Goal: Task Accomplishment & Management: Use online tool/utility

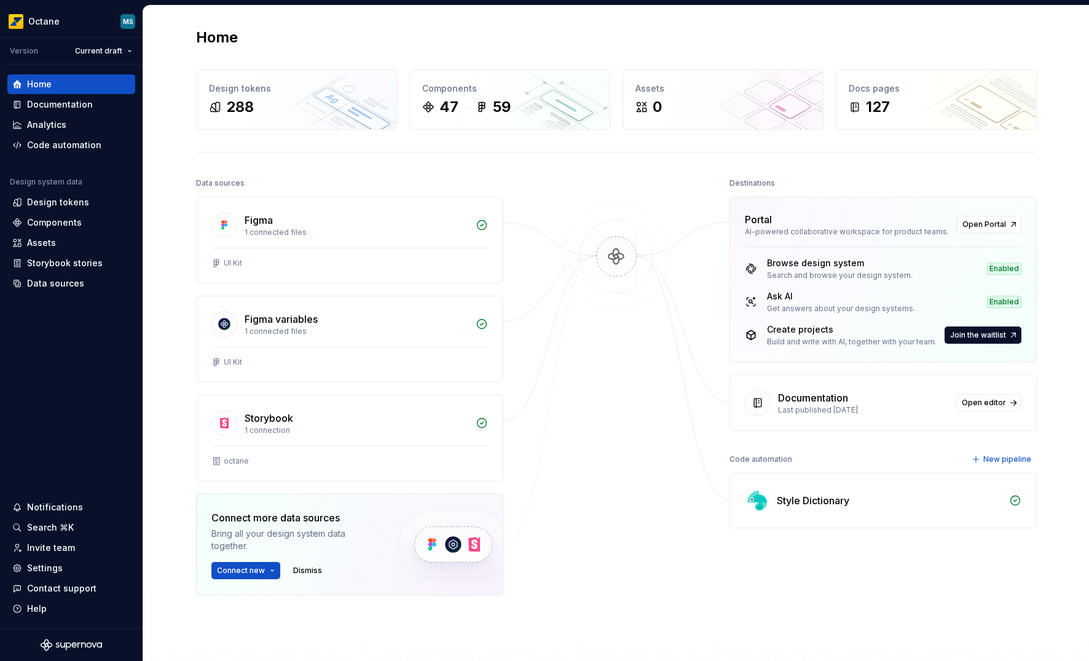
click at [172, 232] on div "Home Design tokens 288 Components 47 59 Assets 0 Docs pages 127 Data sources Fi…" at bounding box center [616, 367] width 946 height 723
click at [160, 112] on div "Home Design tokens 288 Components 47 59 Assets 0 Docs pages 127 Data sources Fi…" at bounding box center [616, 367] width 946 height 723
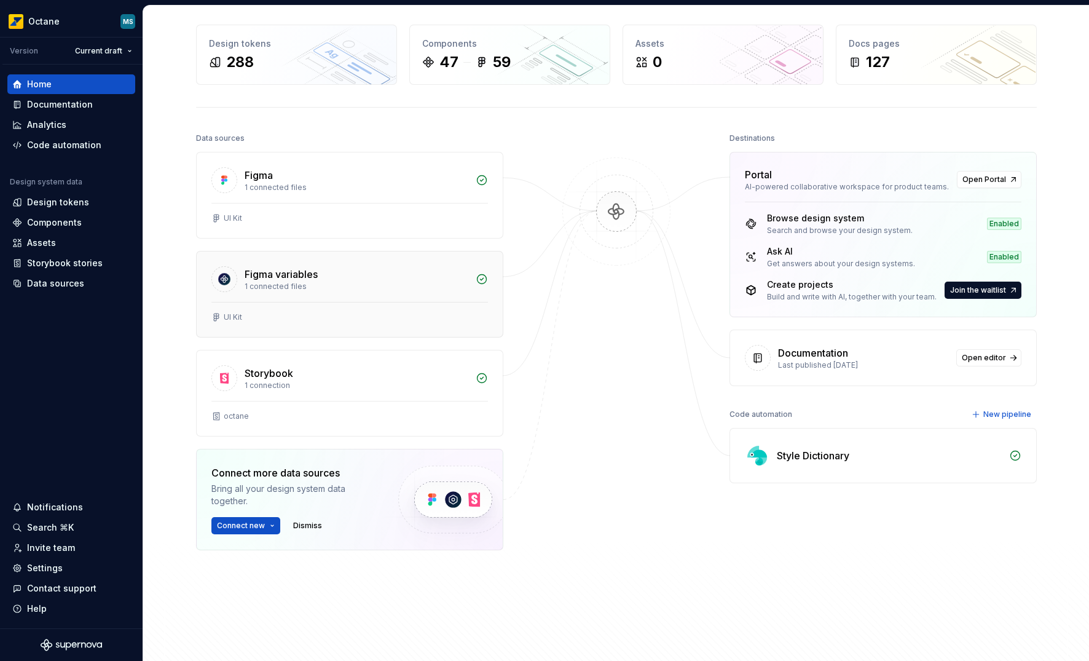
scroll to position [62, 0]
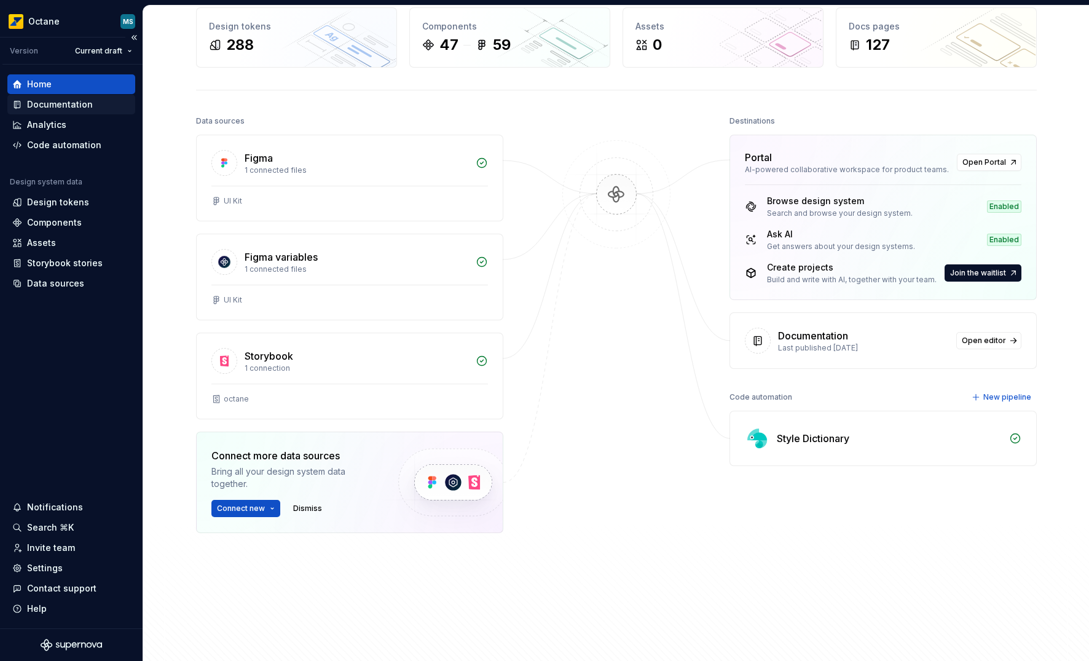
click at [64, 97] on div "Documentation" at bounding box center [71, 105] width 128 height 20
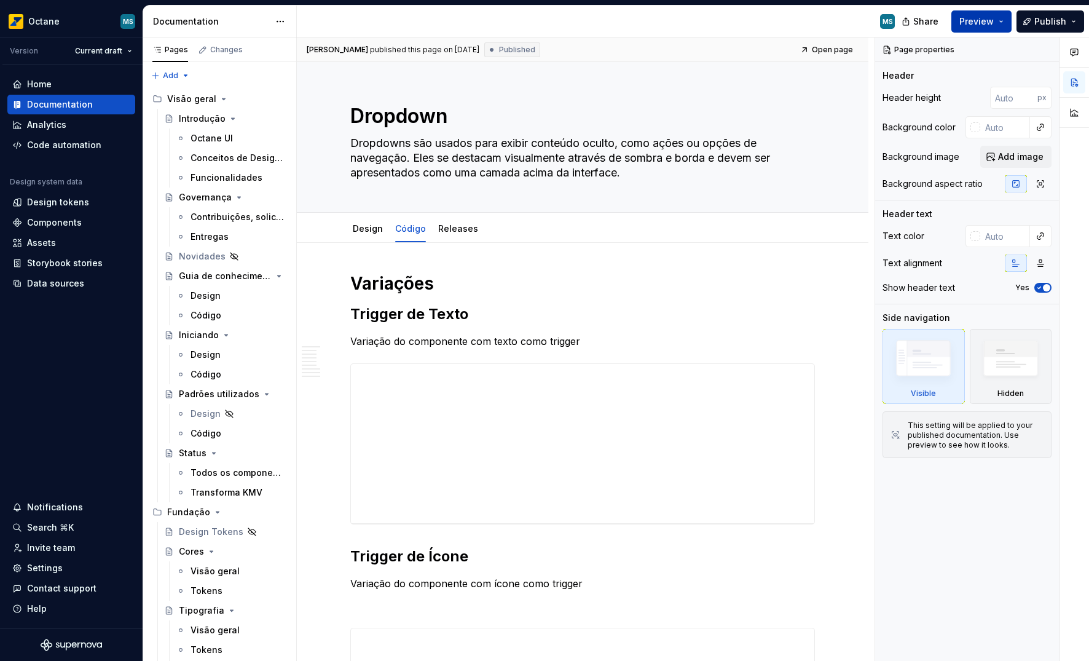
click at [981, 20] on span "Preview" at bounding box center [977, 21] width 34 height 12
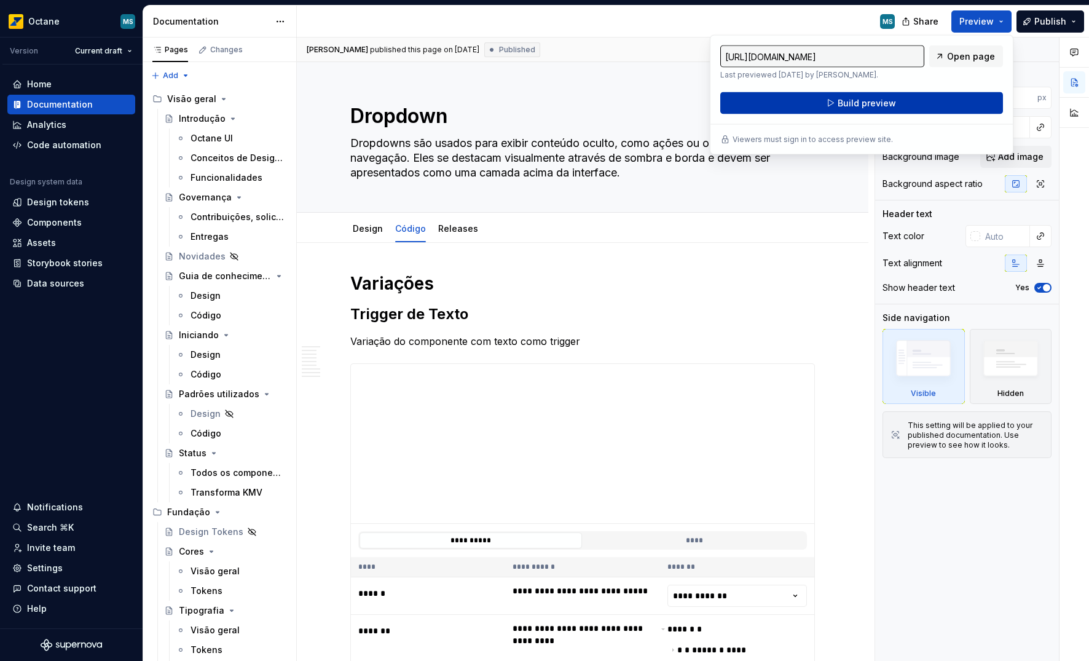
click at [945, 97] on button "Build preview" at bounding box center [861, 103] width 283 height 22
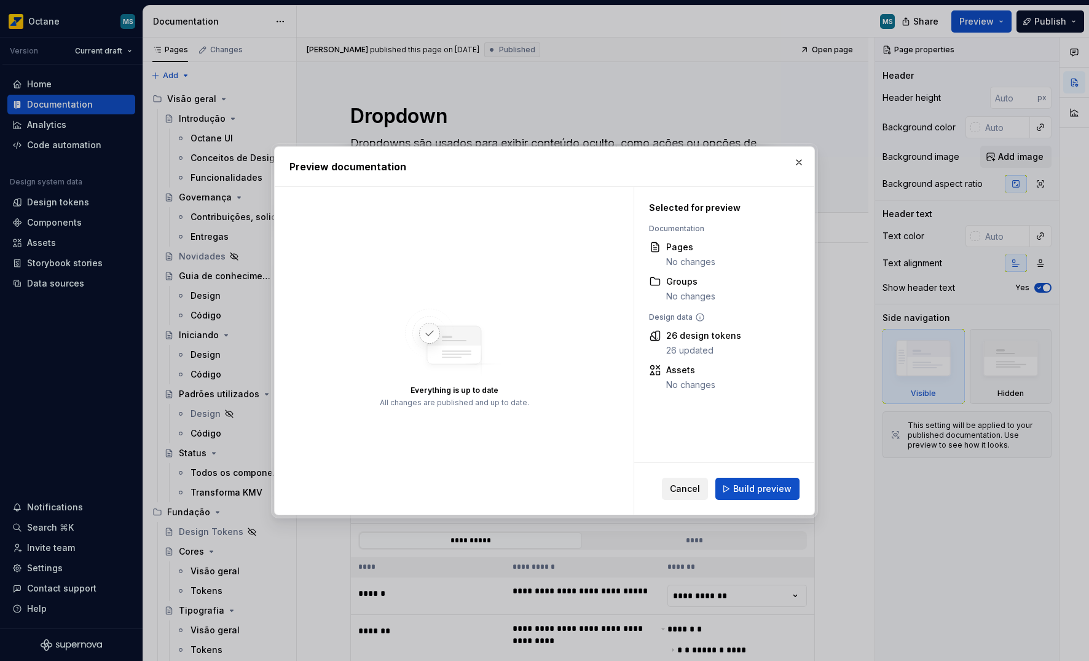
click at [691, 492] on span "Cancel" at bounding box center [685, 489] width 30 height 12
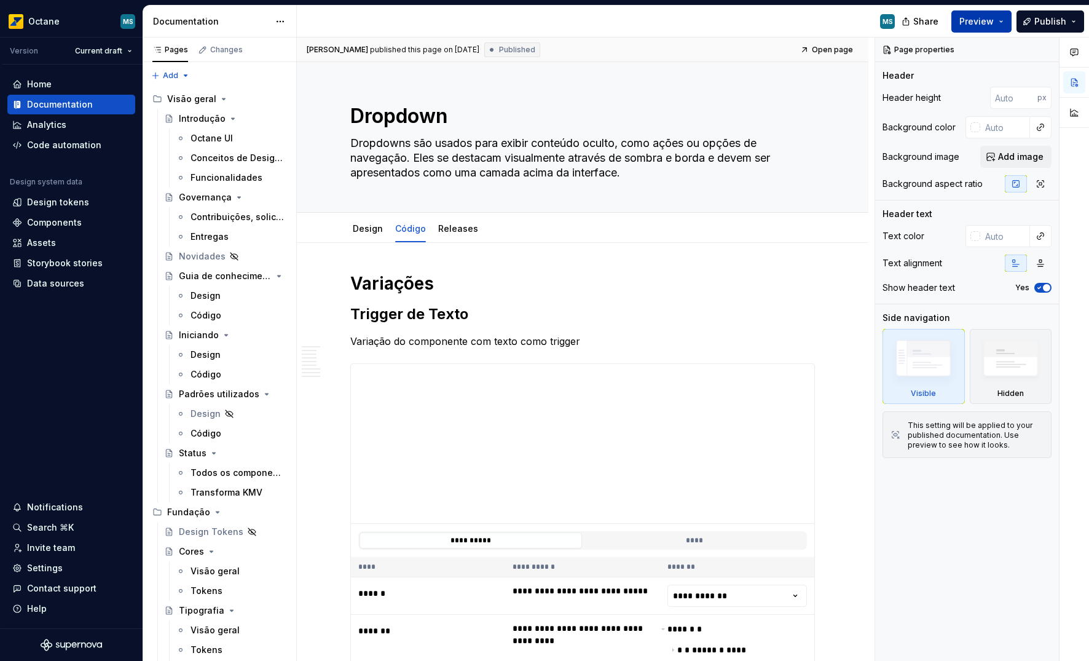
click at [977, 23] on span "Preview" at bounding box center [977, 21] width 34 height 12
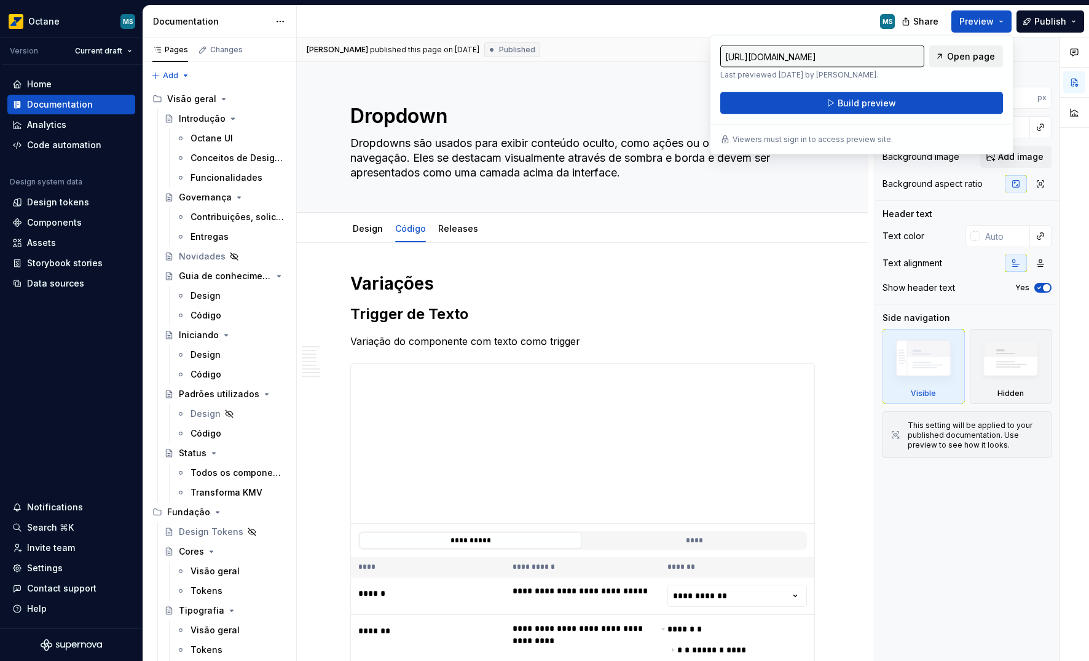
click at [960, 61] on span "Open page" at bounding box center [971, 56] width 48 height 12
click at [1028, 20] on button "Publish" at bounding box center [1051, 21] width 68 height 22
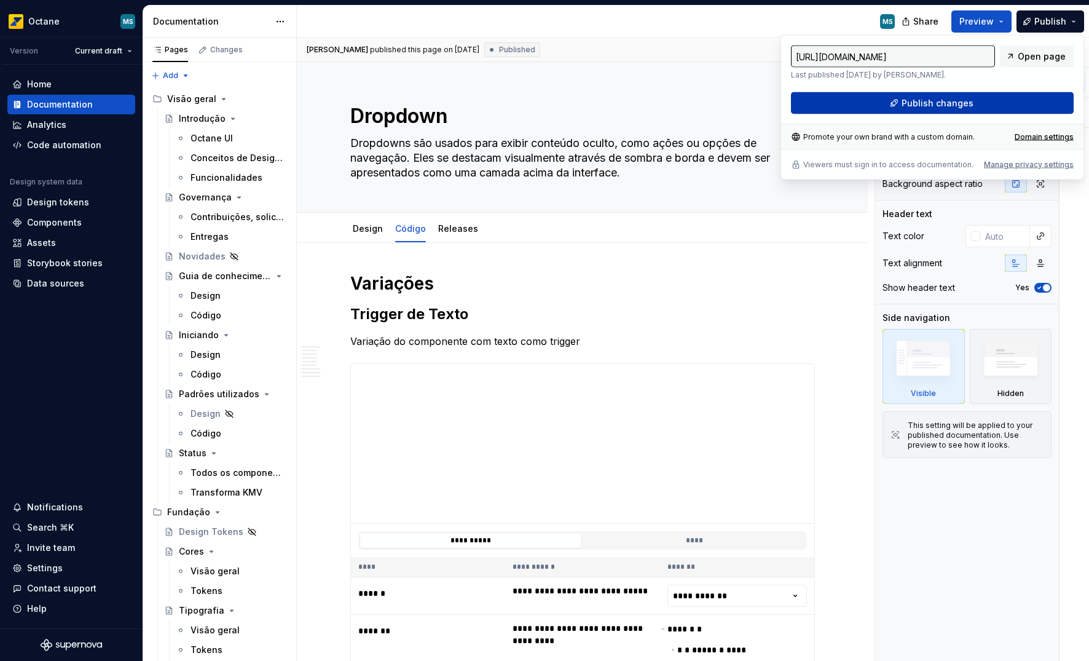
click at [973, 105] on button "Publish changes" at bounding box center [932, 103] width 283 height 22
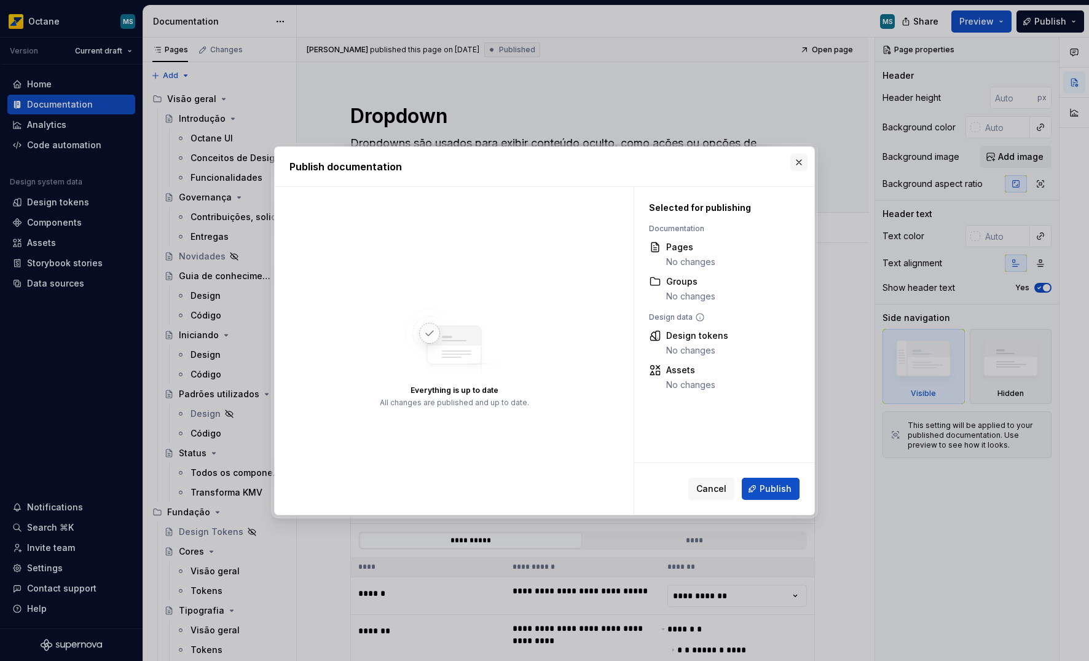
click at [802, 162] on button "button" at bounding box center [799, 162] width 17 height 17
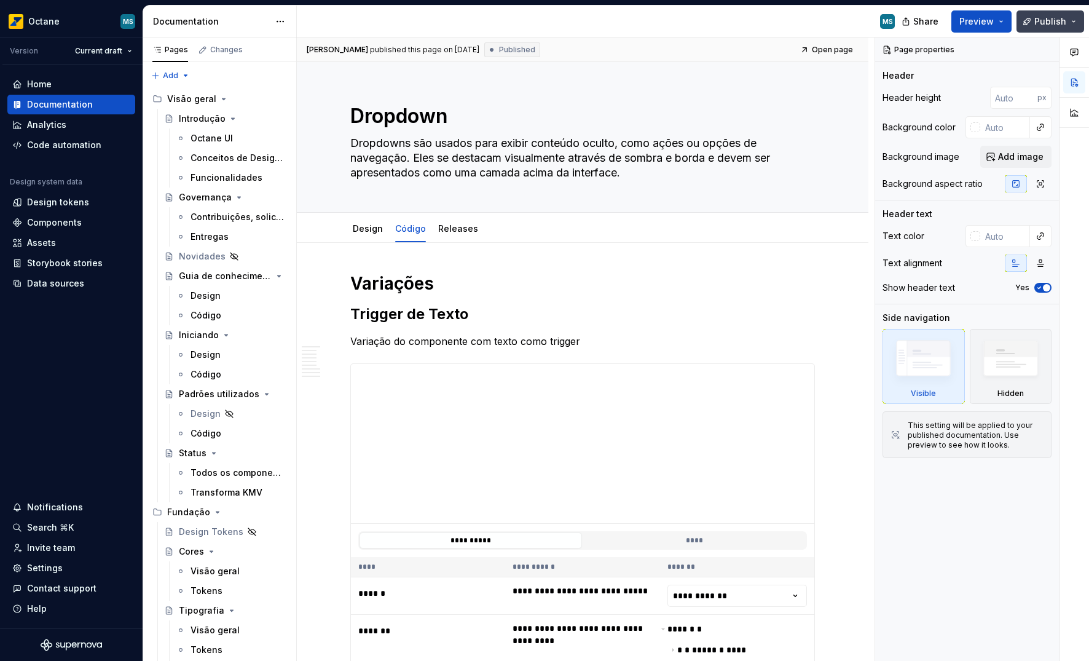
click at [1050, 23] on span "Publish" at bounding box center [1051, 21] width 32 height 12
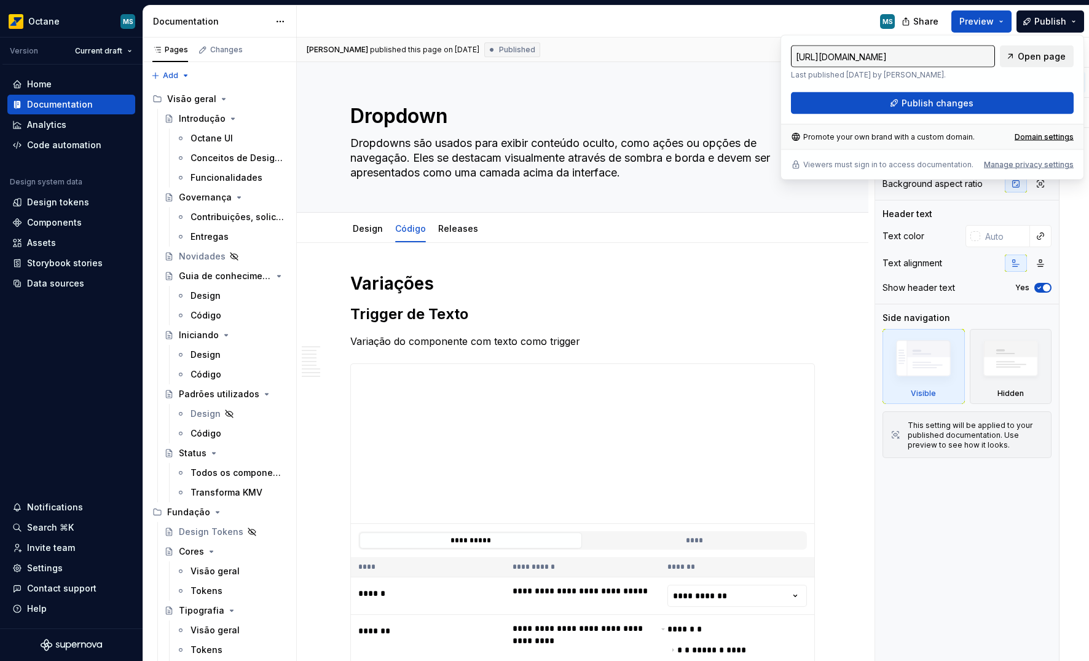
click at [1035, 57] on span "Open page" at bounding box center [1042, 56] width 48 height 12
type textarea "*"
